Goal: Register for event/course

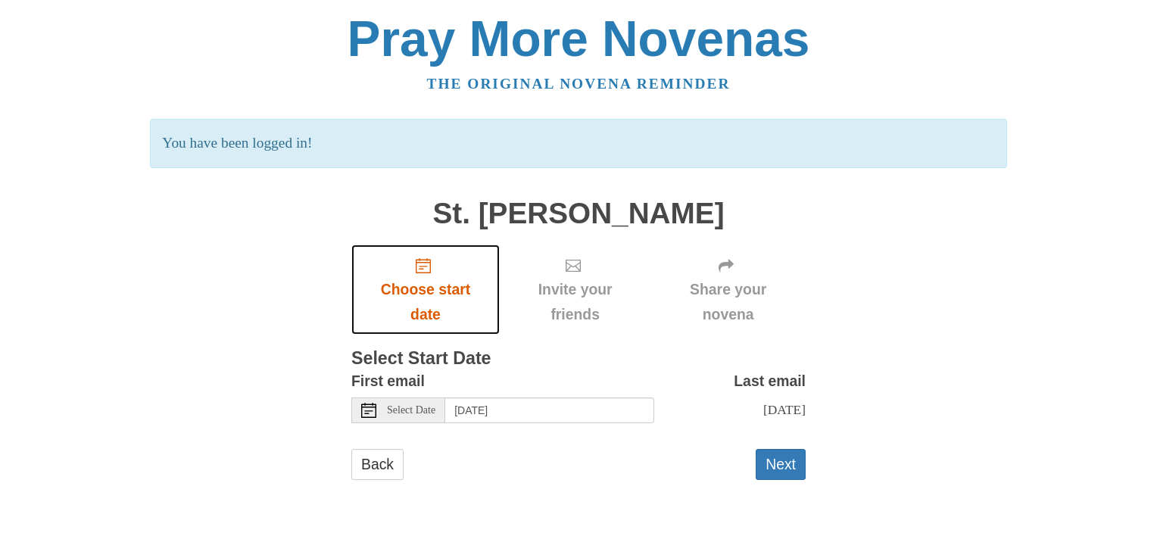
click at [427, 294] on span "Choose start date" at bounding box center [425, 302] width 118 height 50
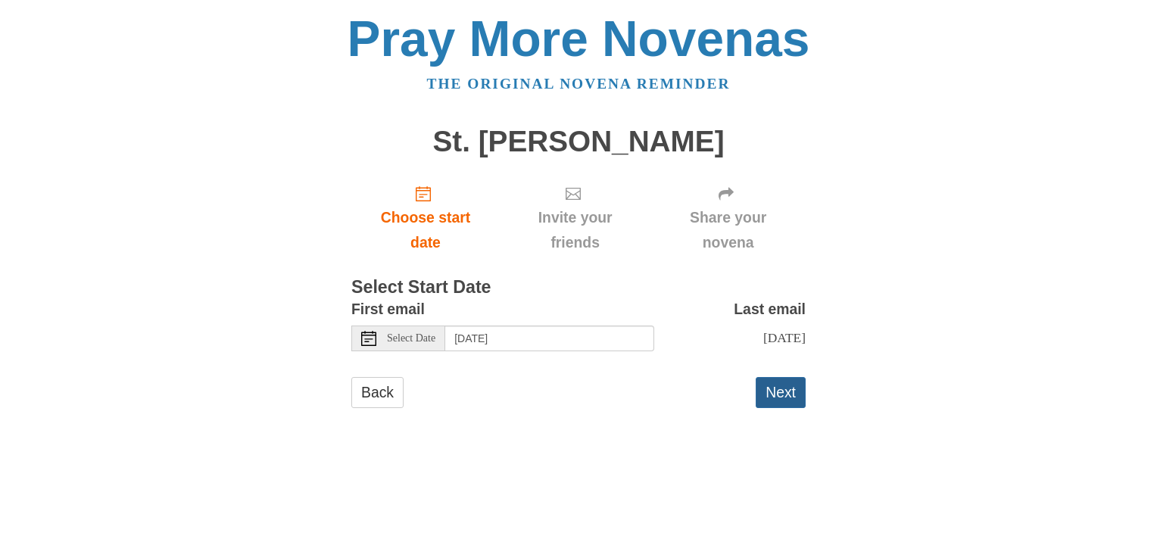
click at [784, 391] on button "Next" at bounding box center [781, 392] width 50 height 31
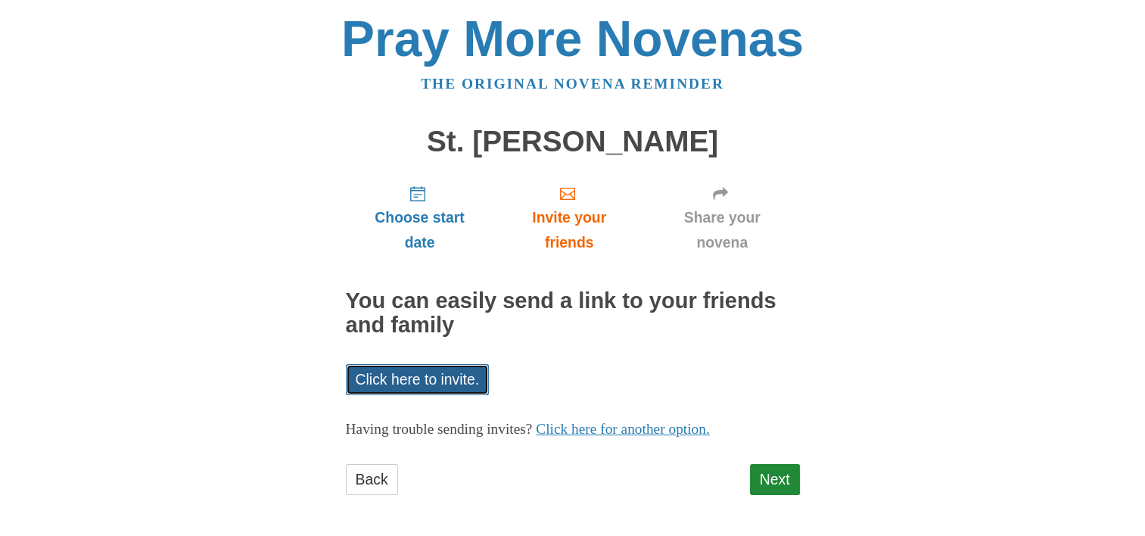
click at [412, 382] on link "Click here to invite." at bounding box center [418, 379] width 144 height 31
click at [400, 372] on link "Click here to invite." at bounding box center [418, 379] width 144 height 31
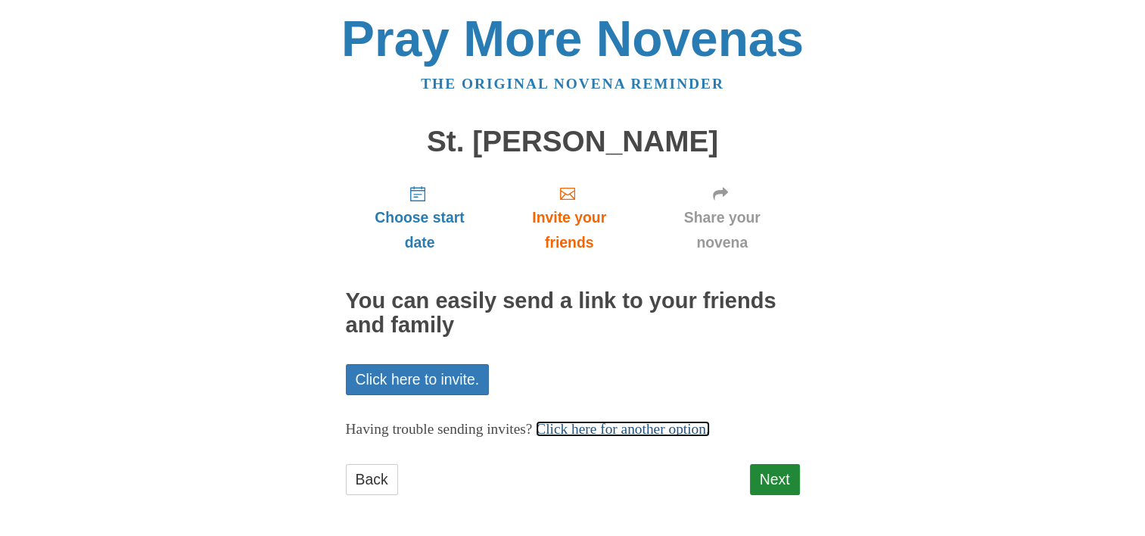
click at [710, 428] on link "Click here for another option." at bounding box center [623, 429] width 174 height 16
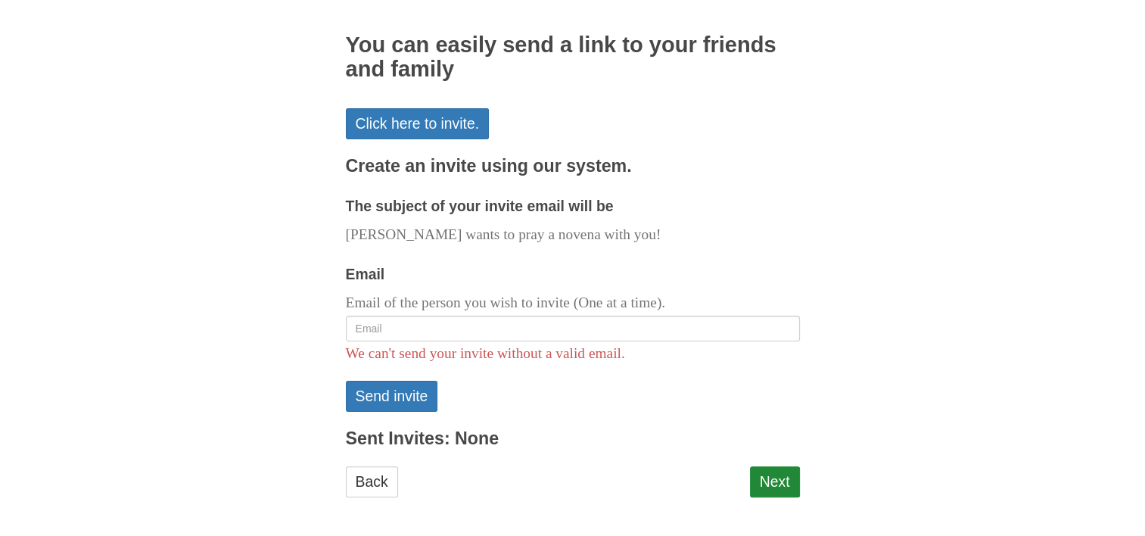
scroll to position [260, 0]
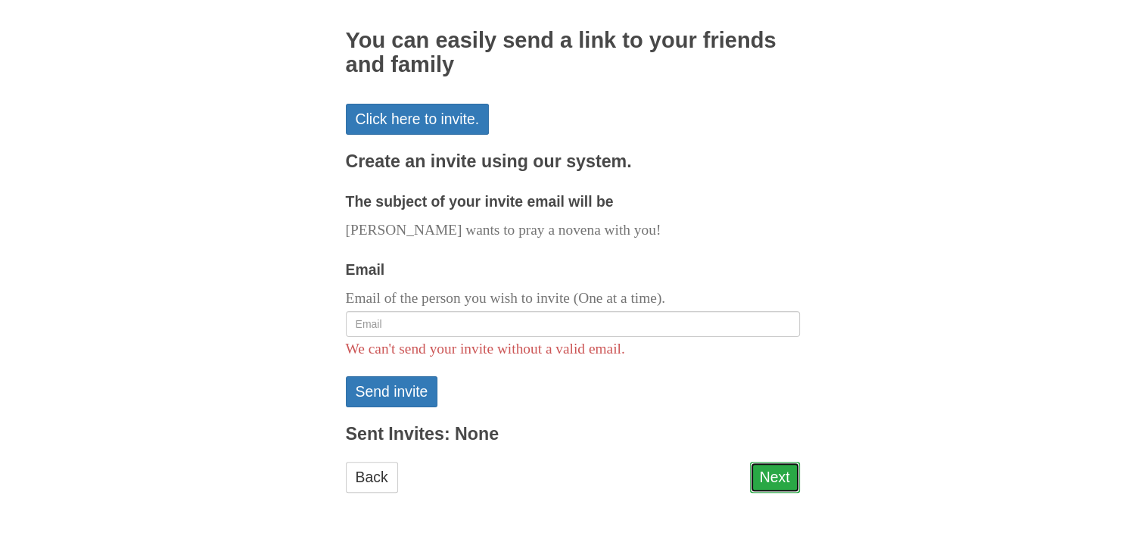
click at [776, 473] on link "Next" at bounding box center [775, 477] width 50 height 31
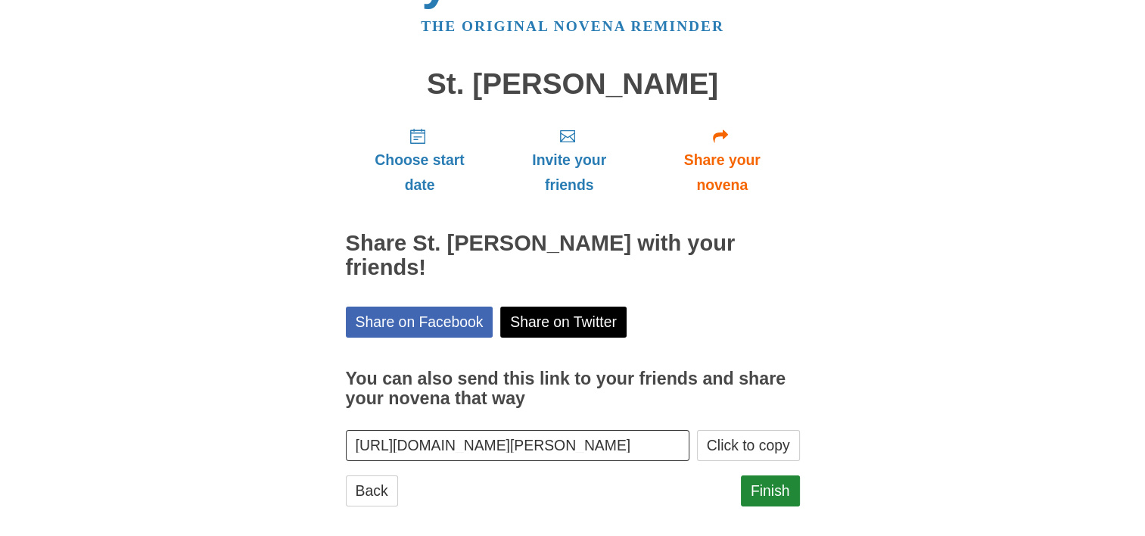
scroll to position [71, 0]
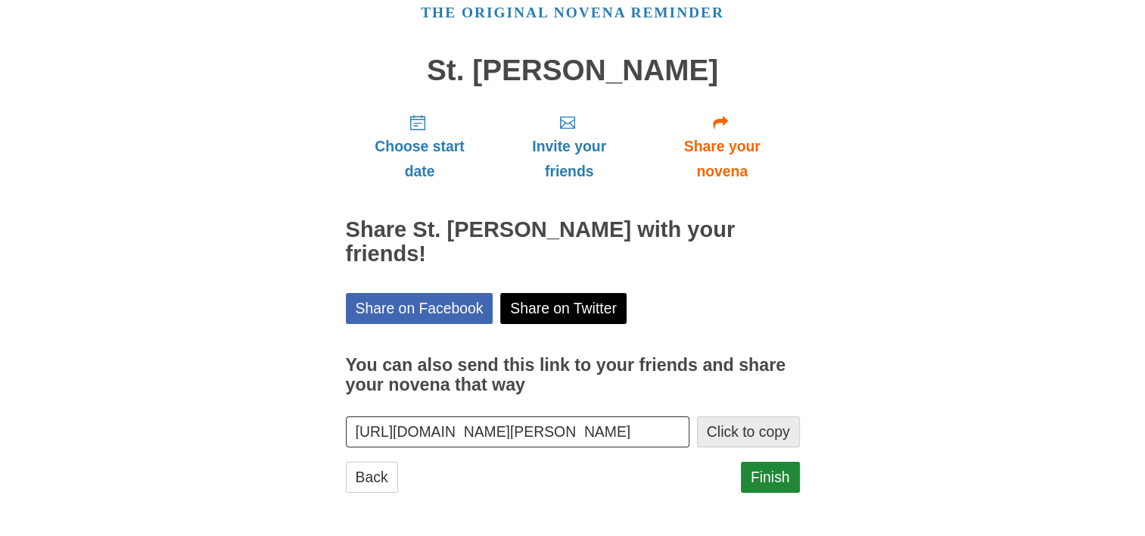
click at [751, 429] on button "Click to copy" at bounding box center [748, 431] width 103 height 31
click at [775, 485] on link "Finish" at bounding box center [770, 477] width 59 height 31
